Goal: Task Accomplishment & Management: Understand process/instructions

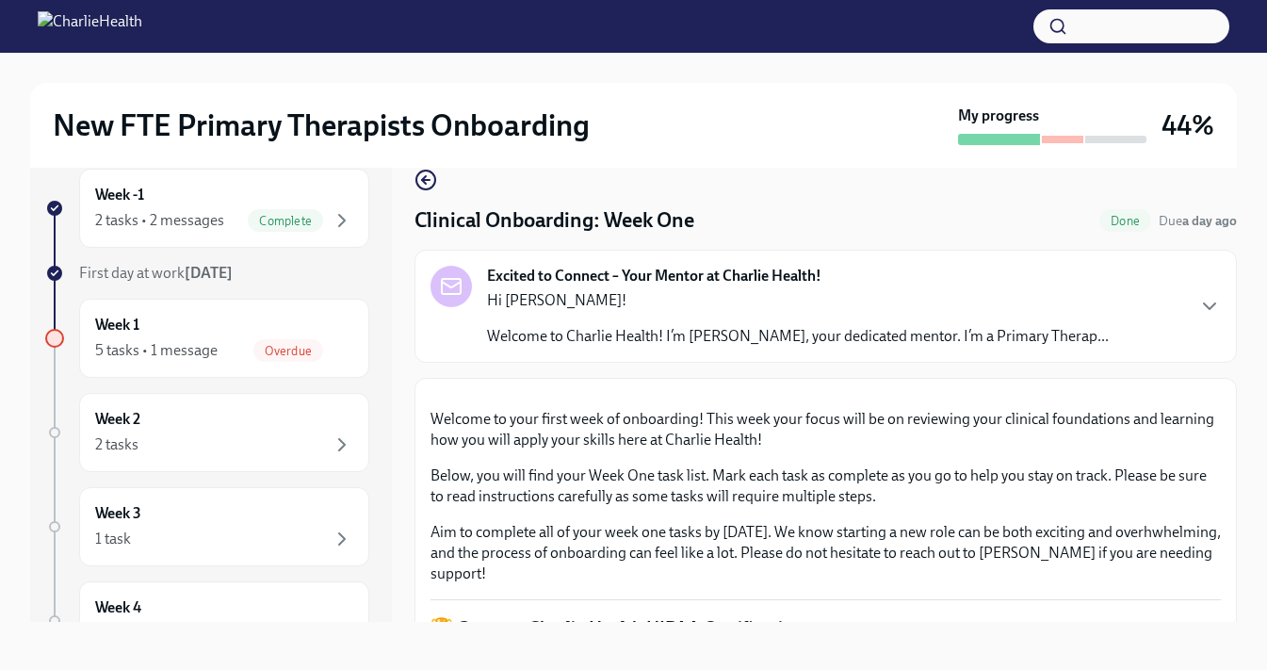
scroll to position [34, 0]
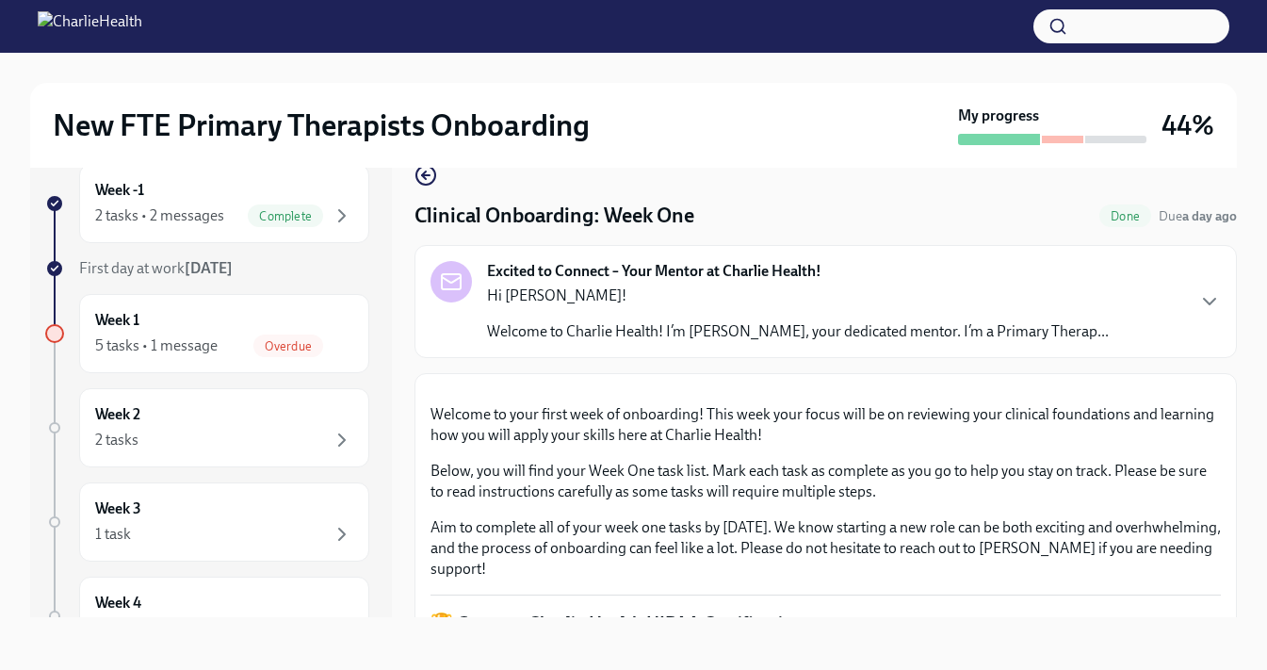
click at [677, 298] on p "Hi [PERSON_NAME]!" at bounding box center [798, 295] width 622 height 21
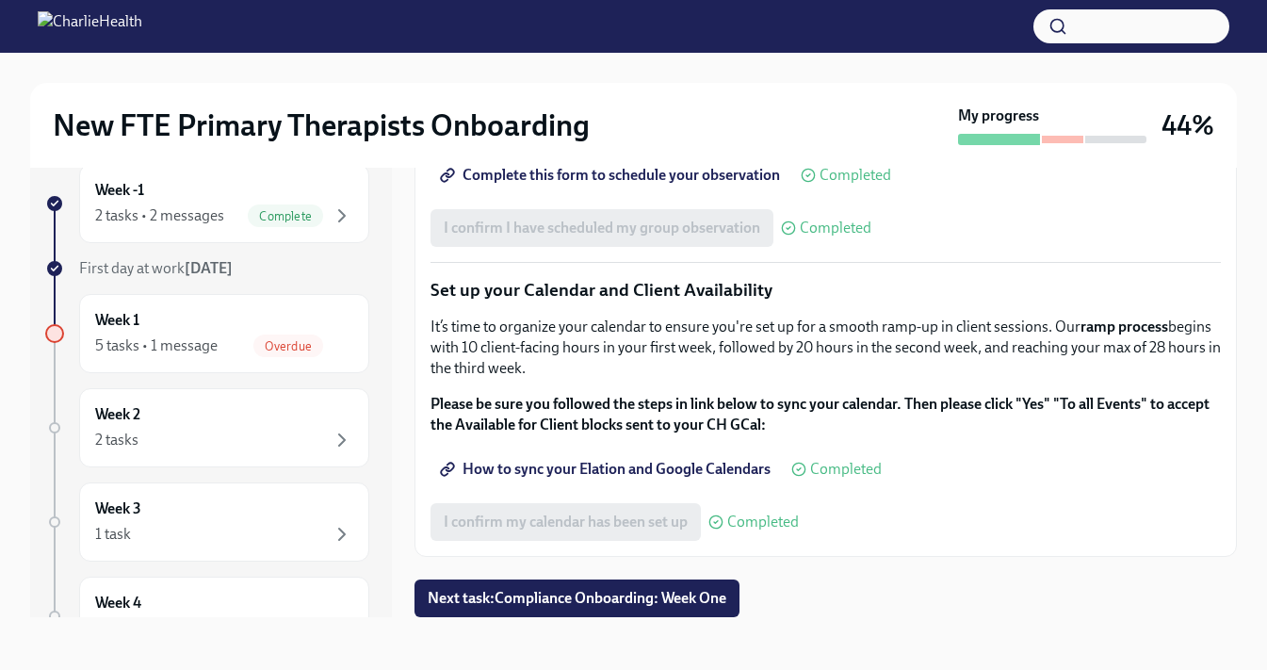
scroll to position [3068, 0]
click at [328, 327] on div "Week 1 5 tasks • 1 message Overdue" at bounding box center [224, 333] width 258 height 47
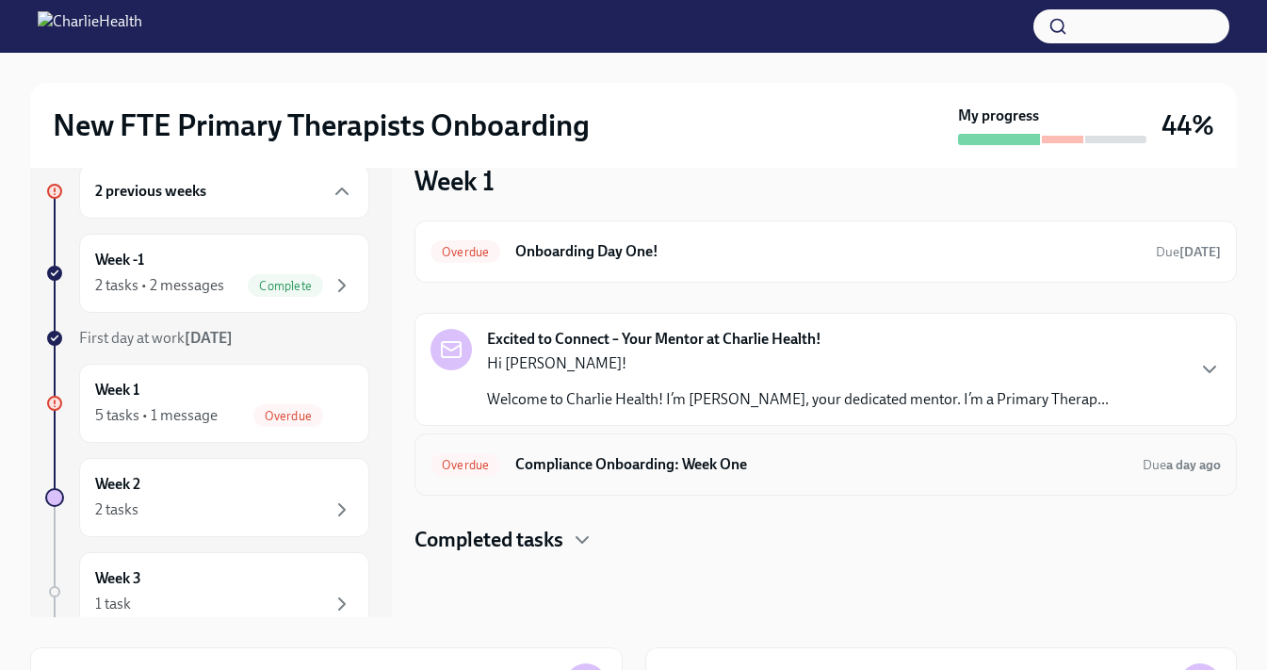
click at [590, 472] on h6 "Compliance Onboarding: Week One" at bounding box center [821, 464] width 612 height 21
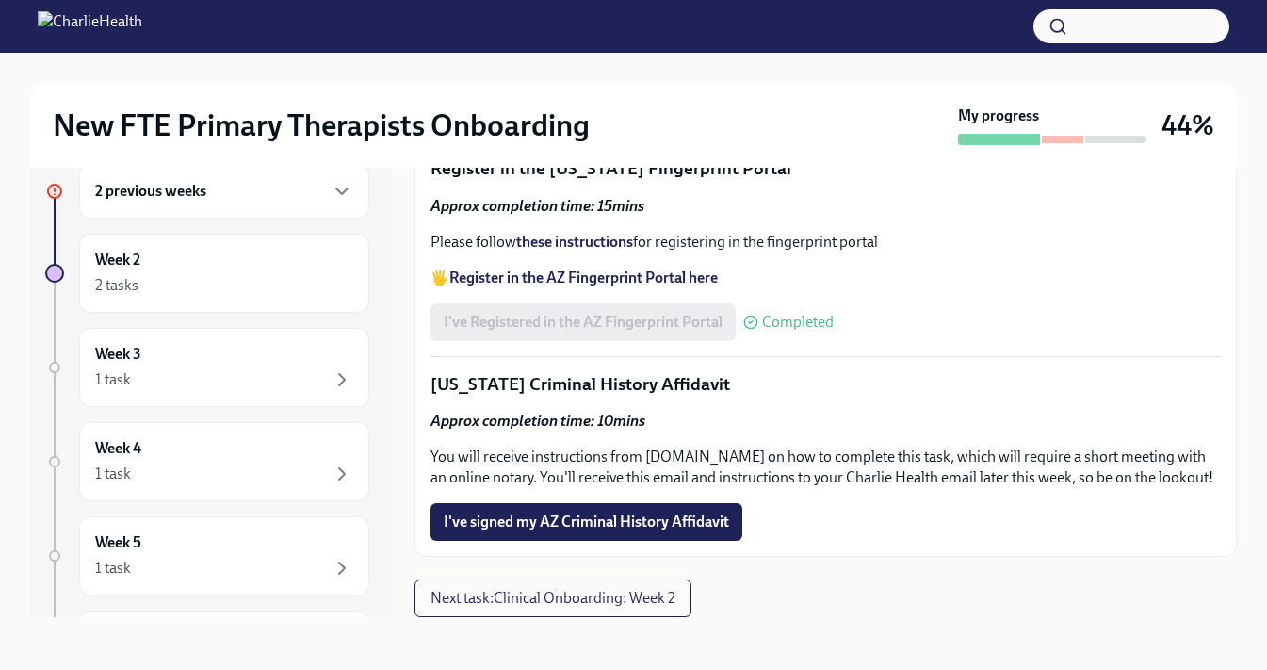
scroll to position [2582, 0]
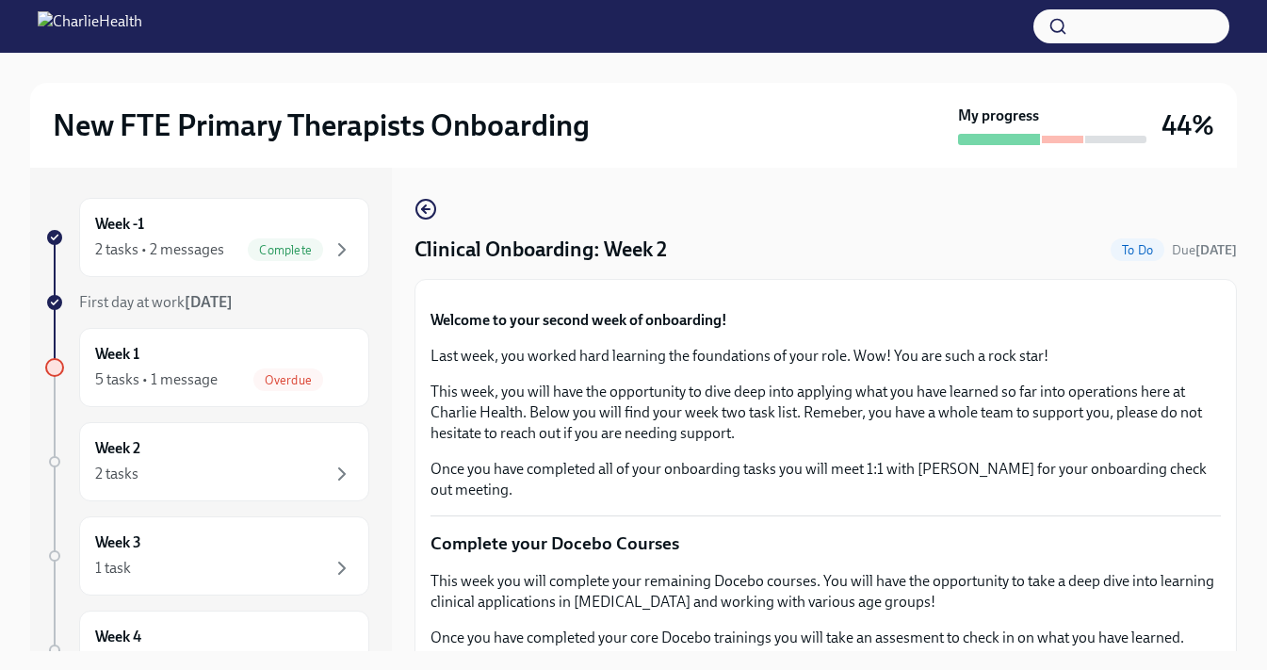
scroll to position [1157, 0]
